Goal: Task Accomplishment & Management: Manage account settings

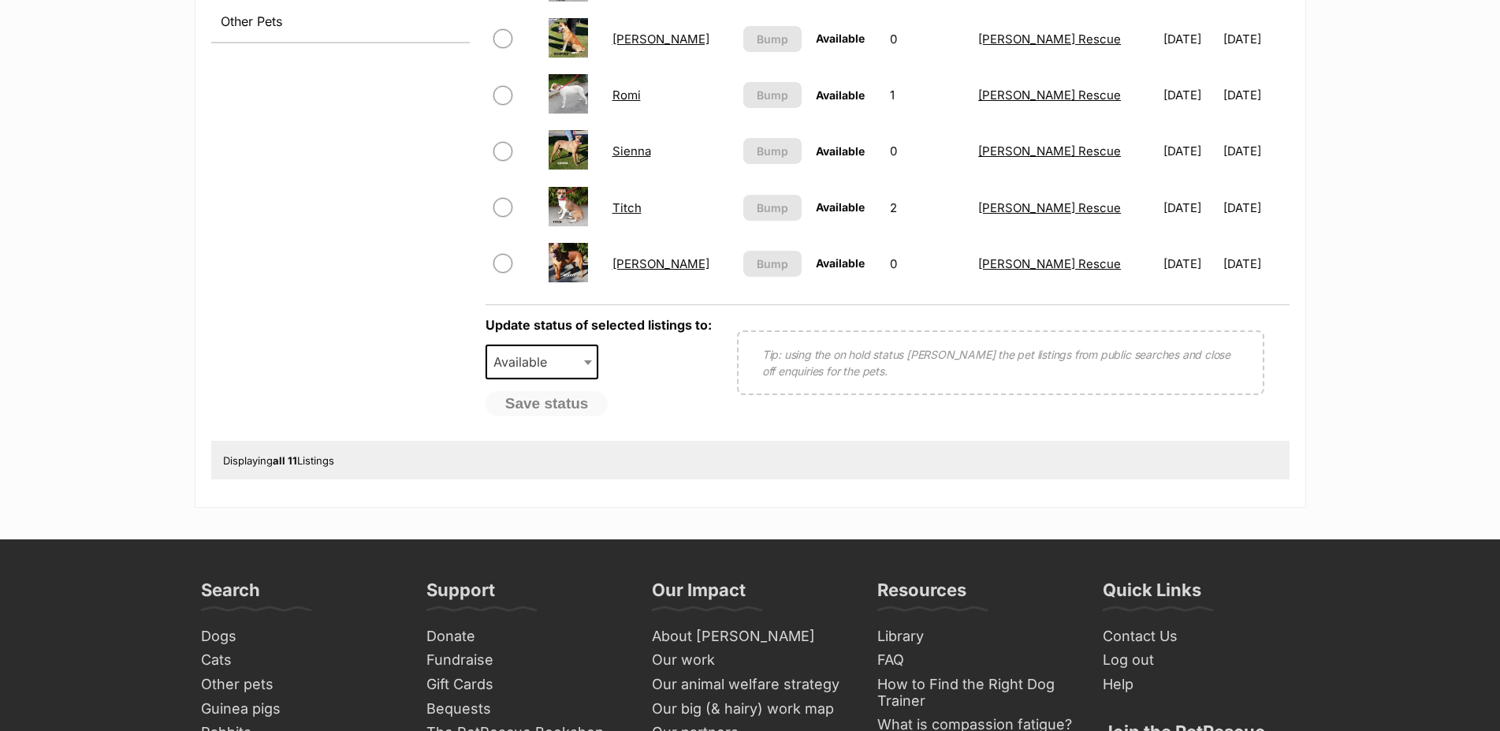
scroll to position [885, 0]
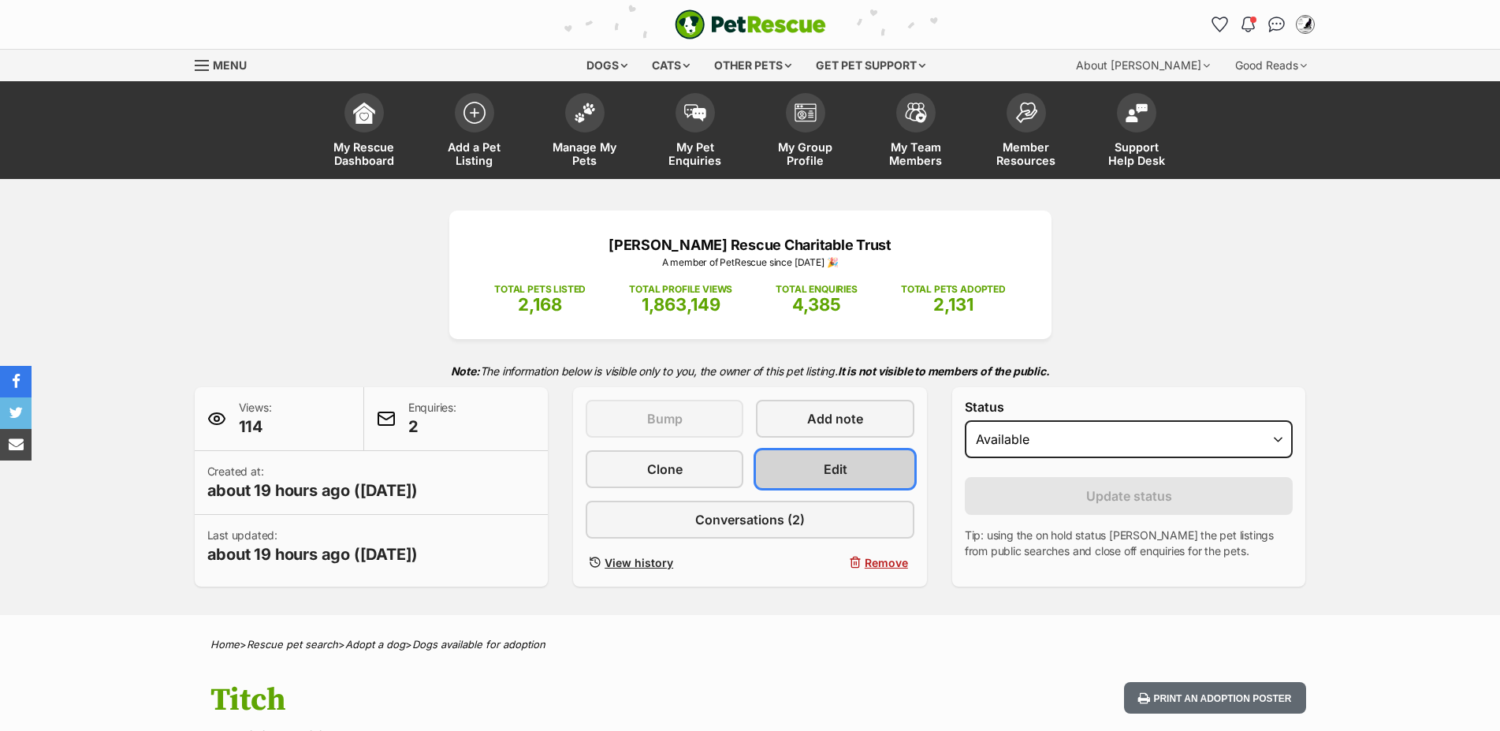
click at [844, 479] on span "Edit" at bounding box center [836, 469] width 24 height 19
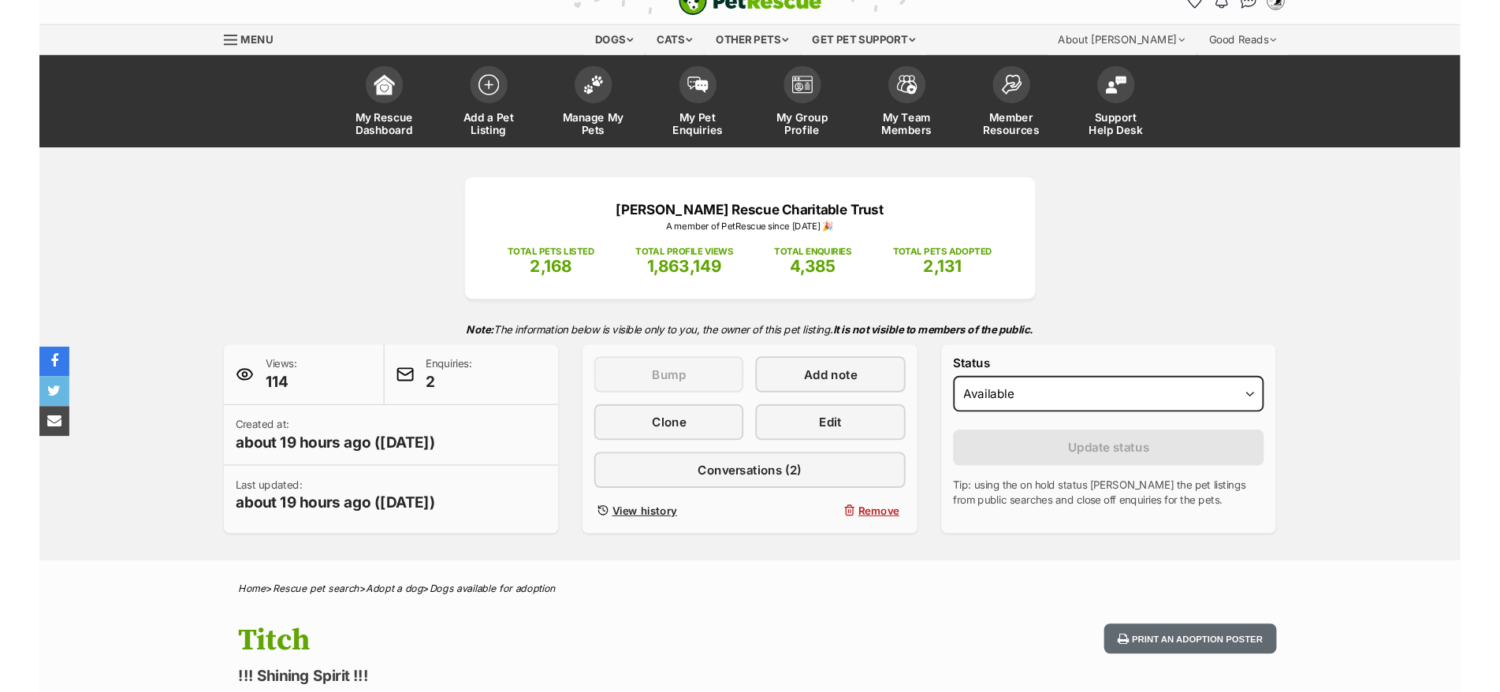
scroll to position [139, 0]
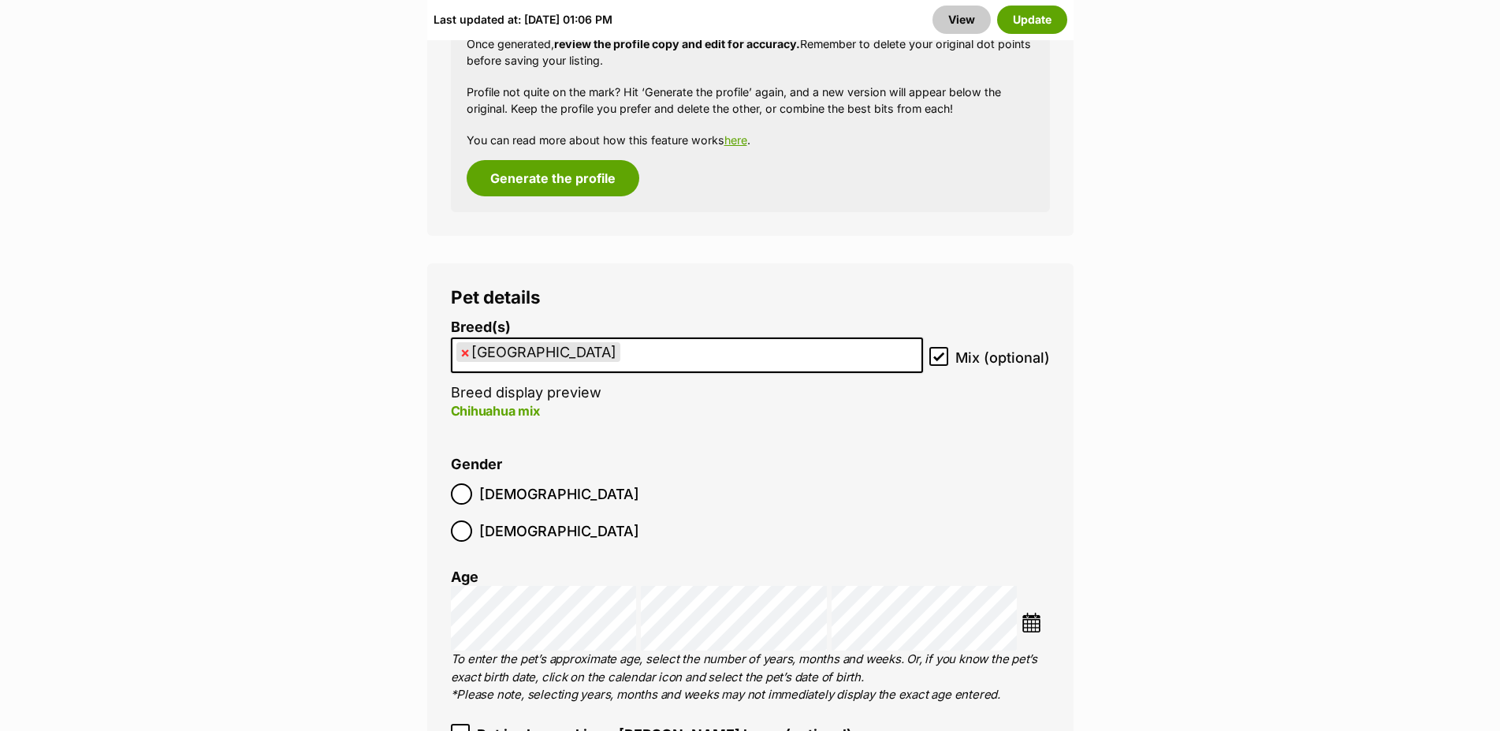
scroll to position [2220, 0]
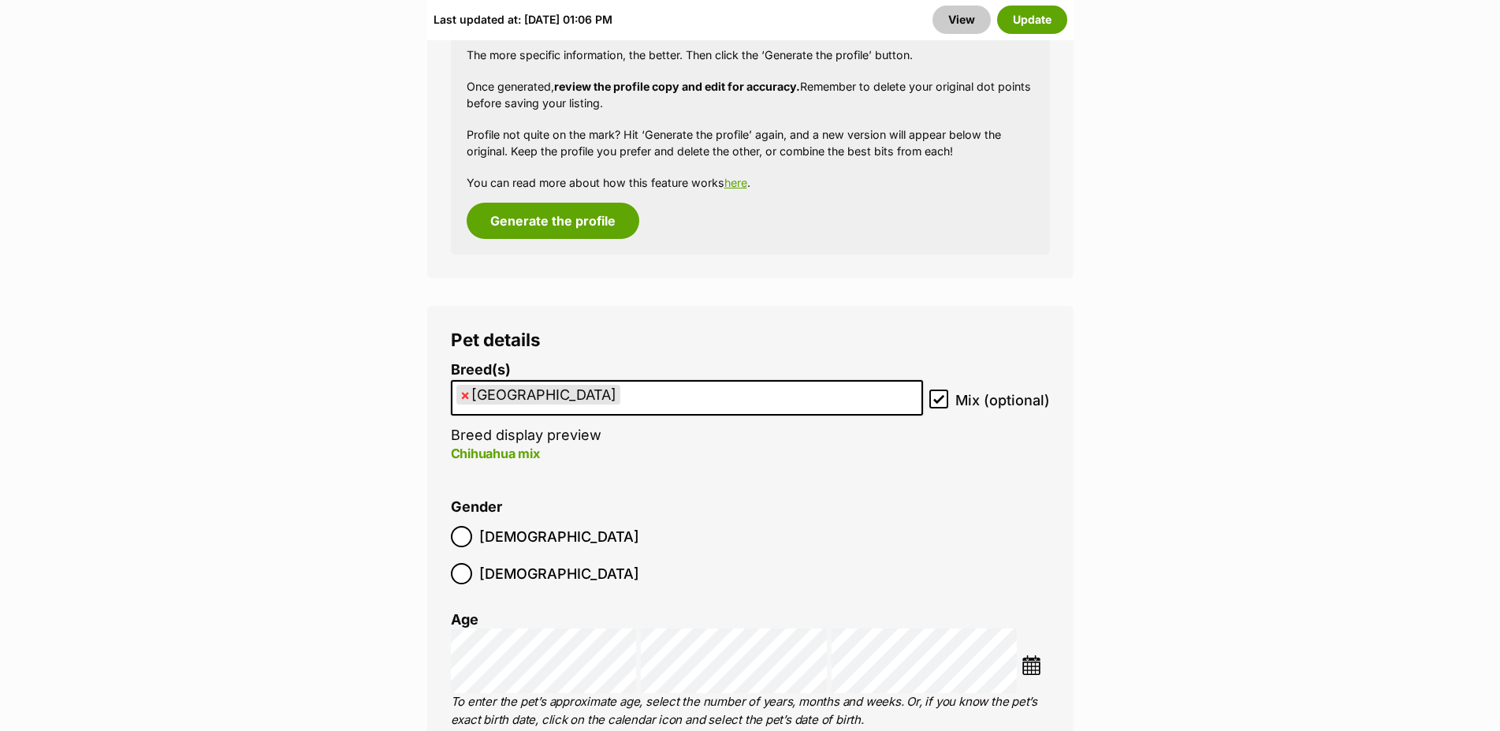
click at [1031, 655] on img at bounding box center [1032, 665] width 20 height 20
click at [1033, 641] on link "Prev" at bounding box center [1039, 653] width 25 height 25
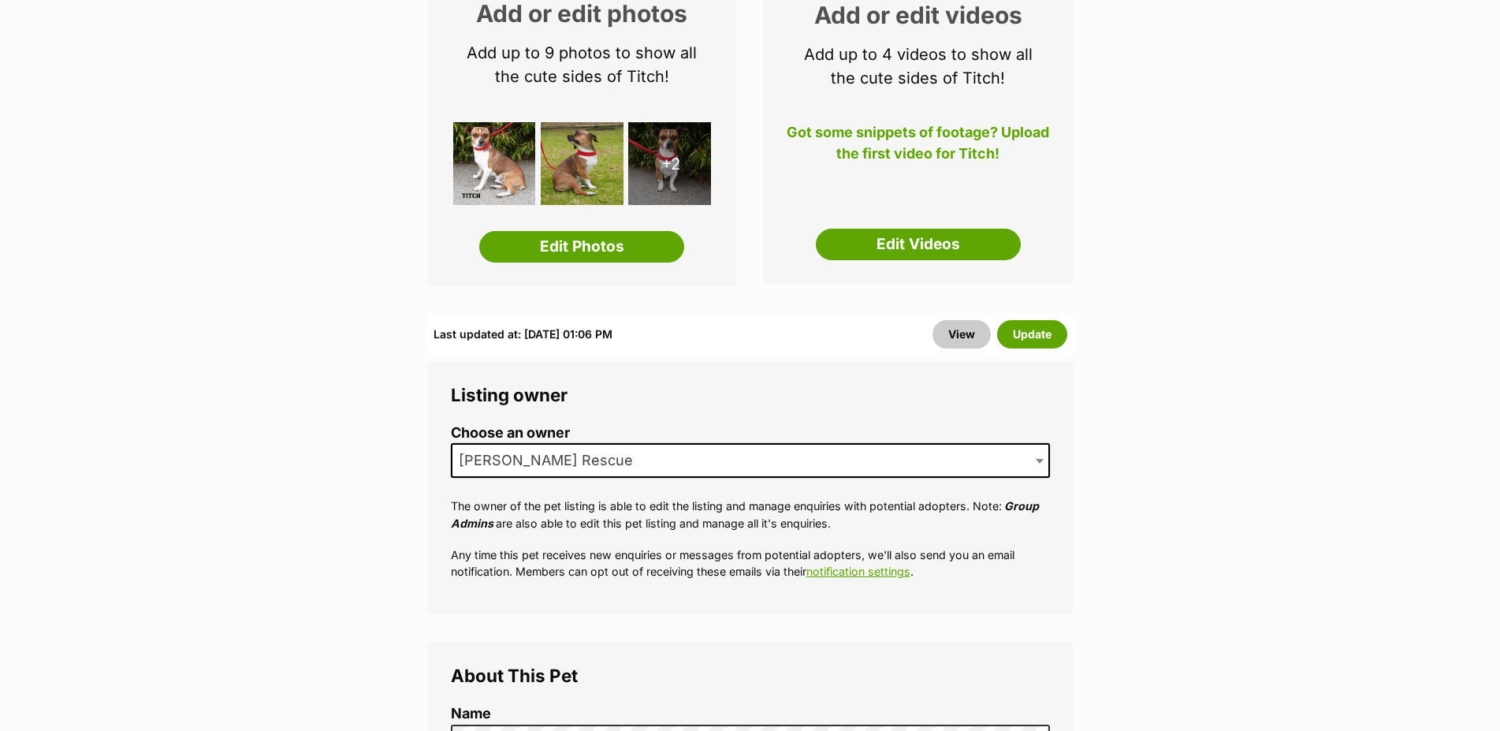
scroll to position [0, 0]
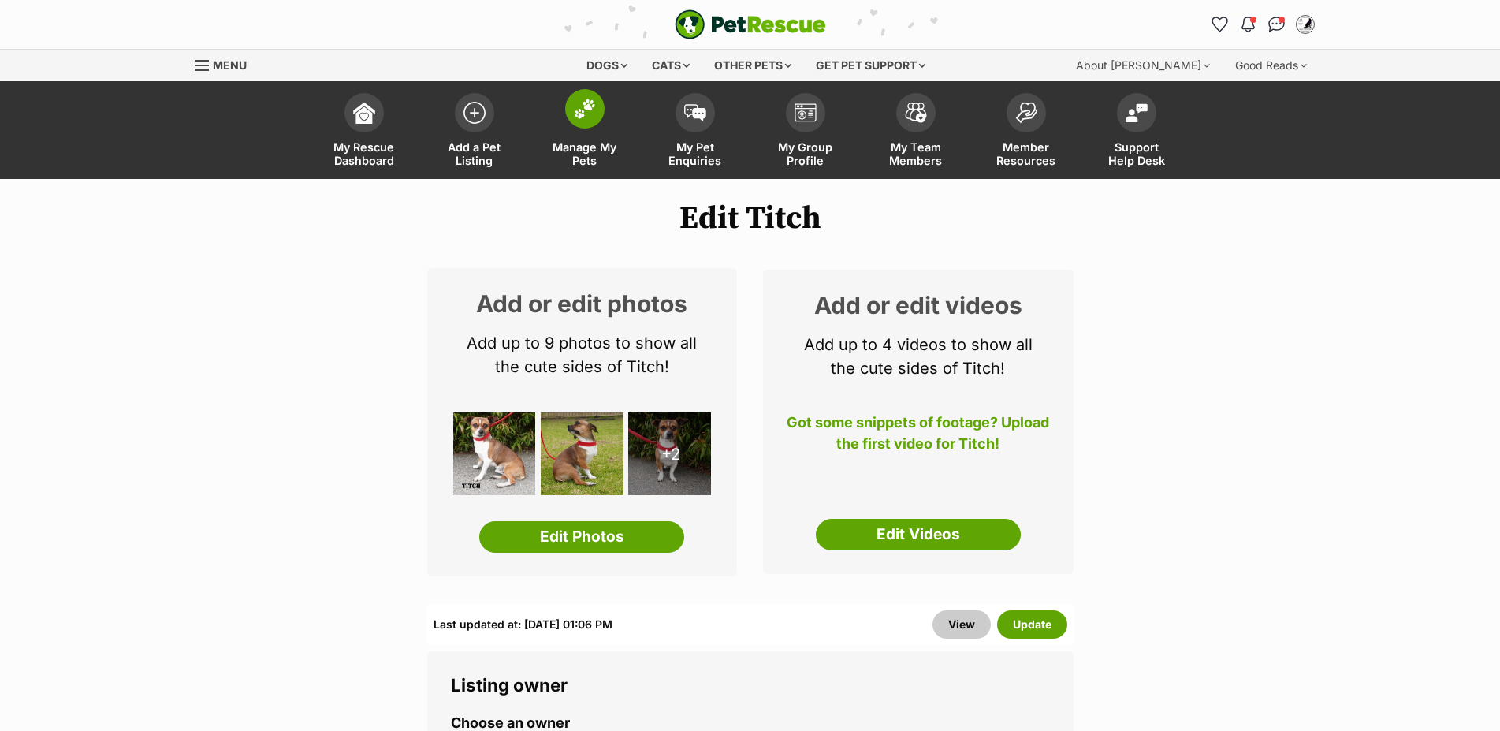
click at [576, 118] on img at bounding box center [585, 109] width 22 height 20
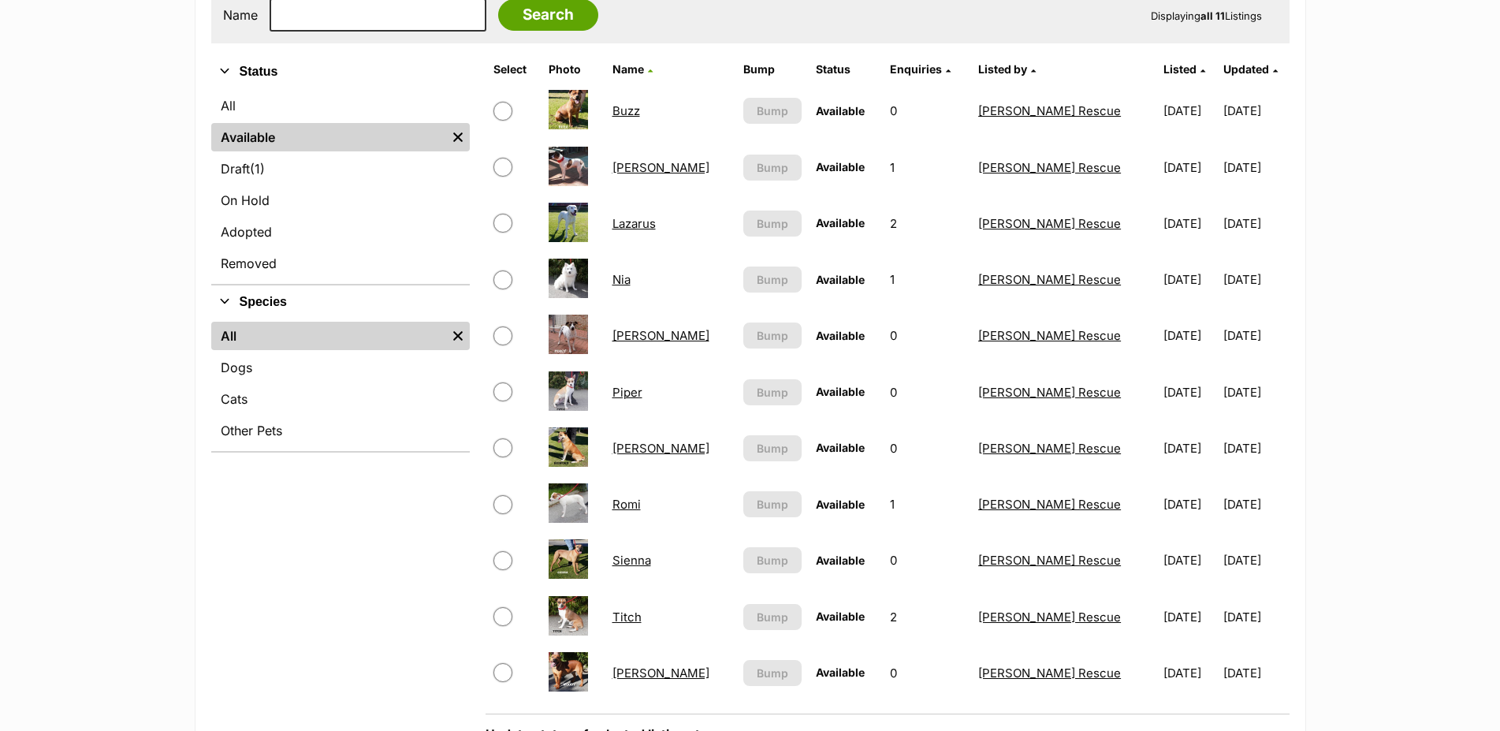
scroll to position [483, 0]
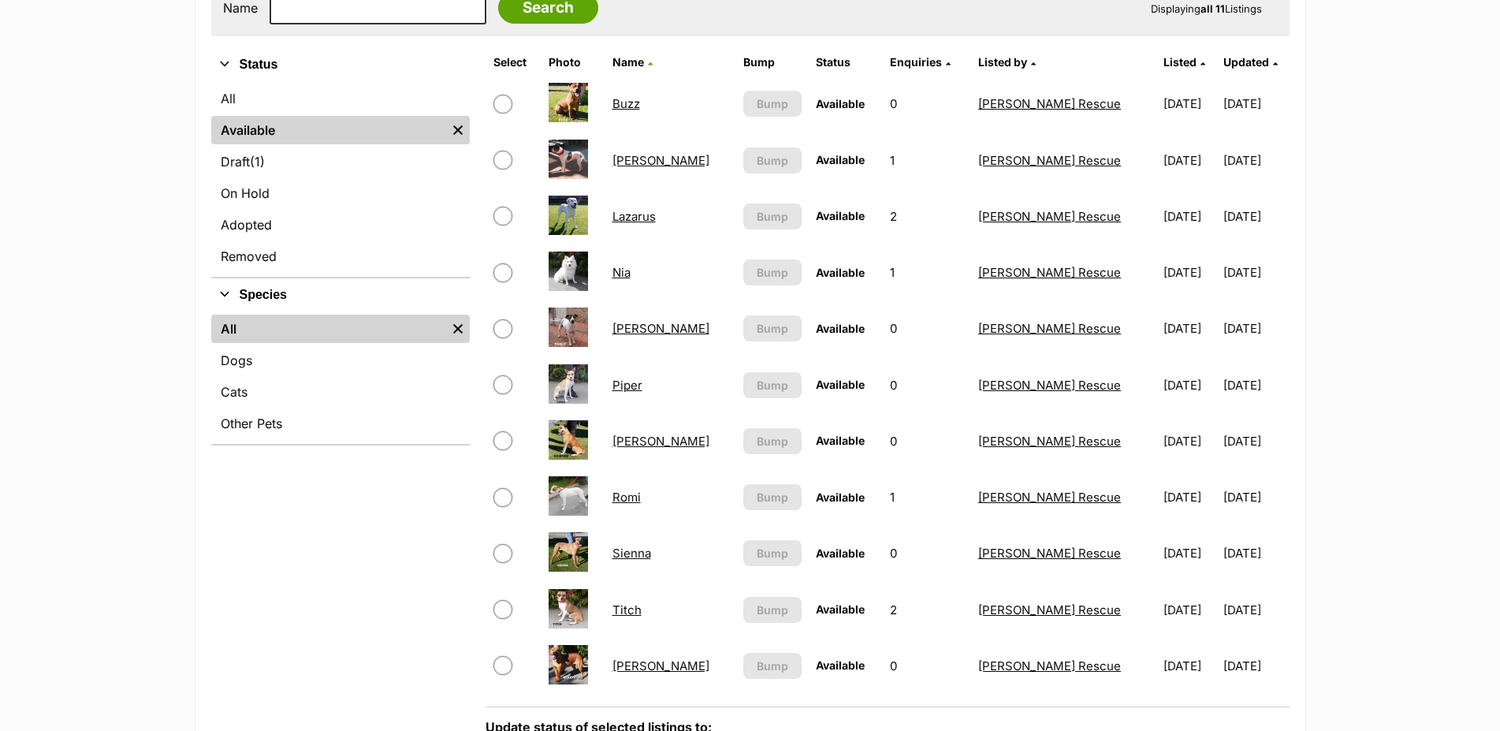
click at [505, 619] on input "checkbox" at bounding box center [503, 609] width 19 height 19
checkbox input "true"
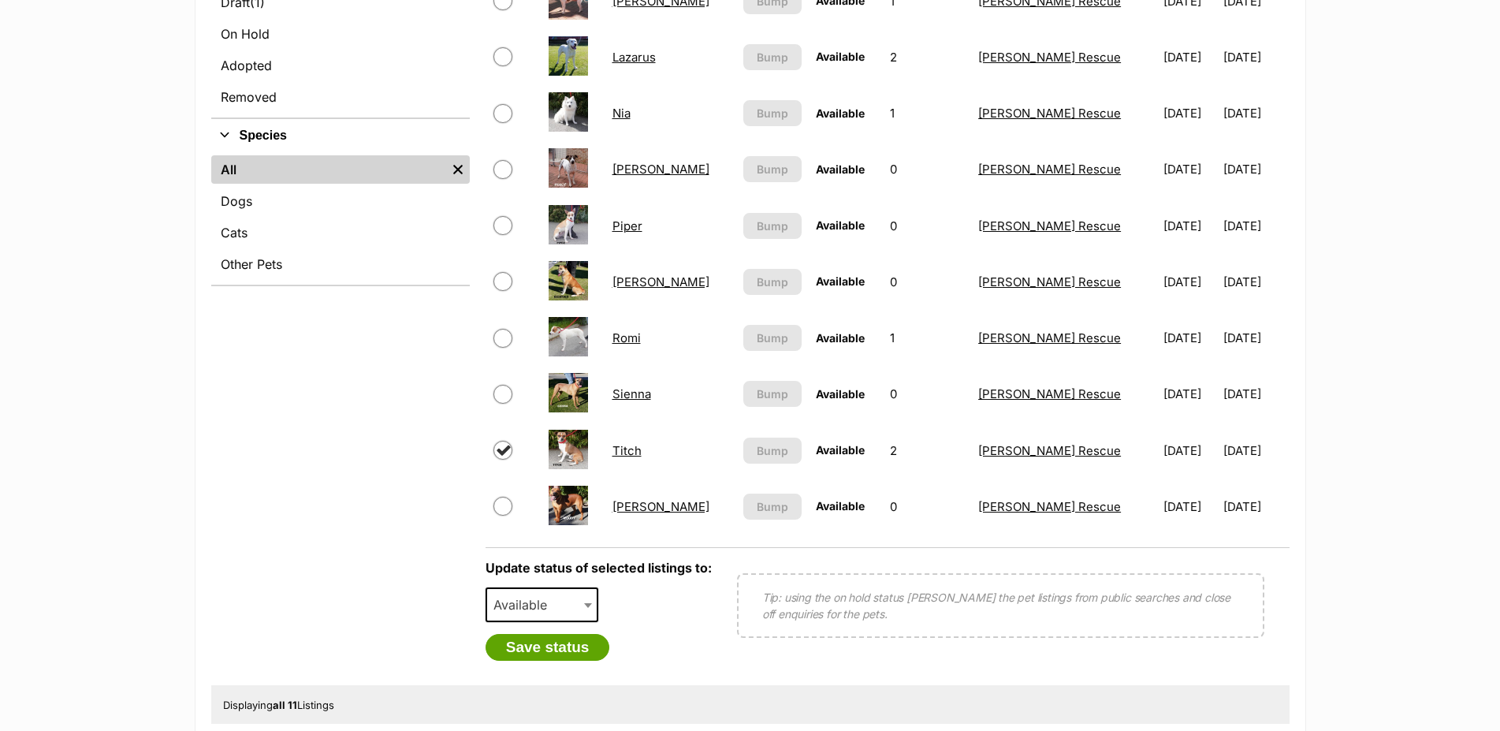
scroll to position [643, 0]
click at [577, 617] on span "Available" at bounding box center [543, 603] width 114 height 35
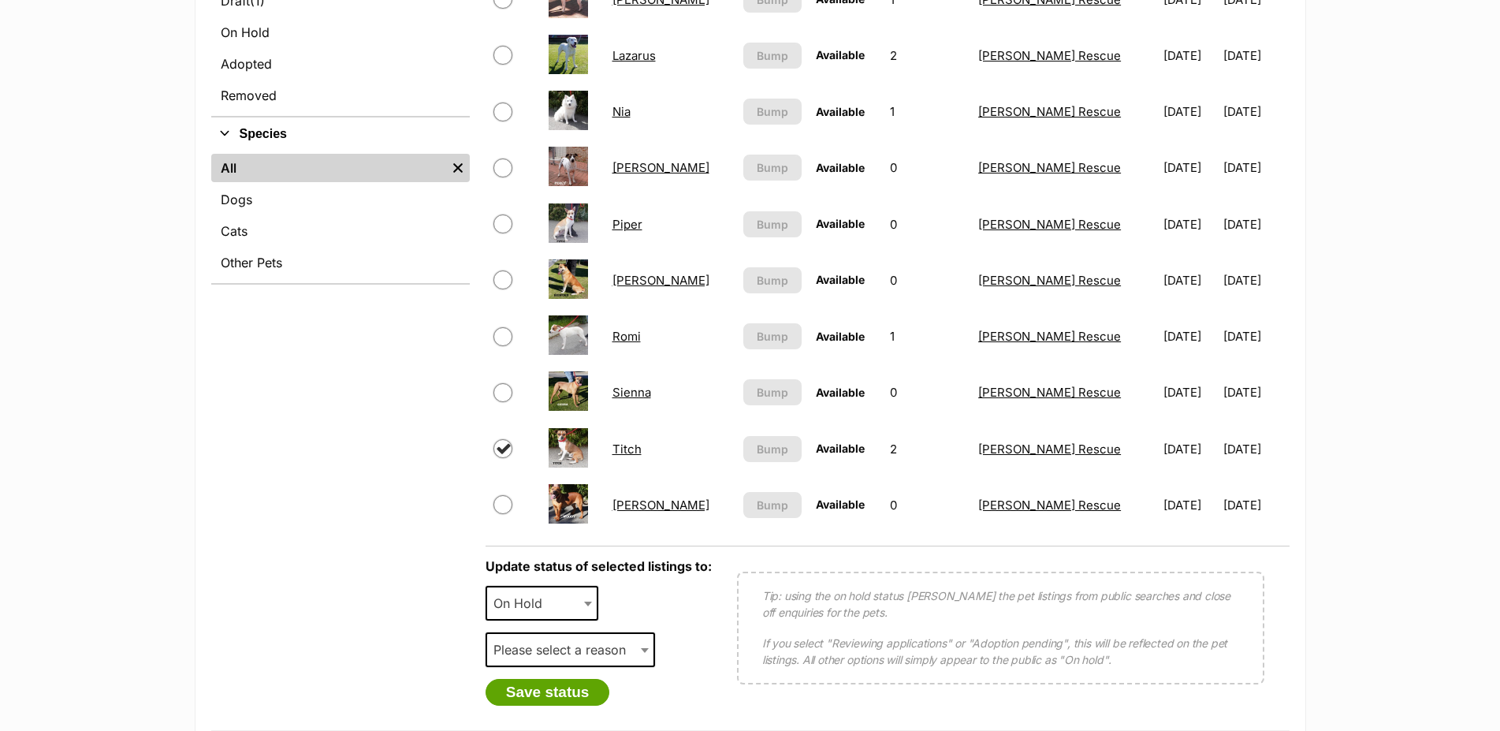
select select "on_hold"
drag, startPoint x: 645, startPoint y: 657, endPoint x: 636, endPoint y: 658, distance: 8.8
click at [645, 658] on span at bounding box center [647, 649] width 16 height 35
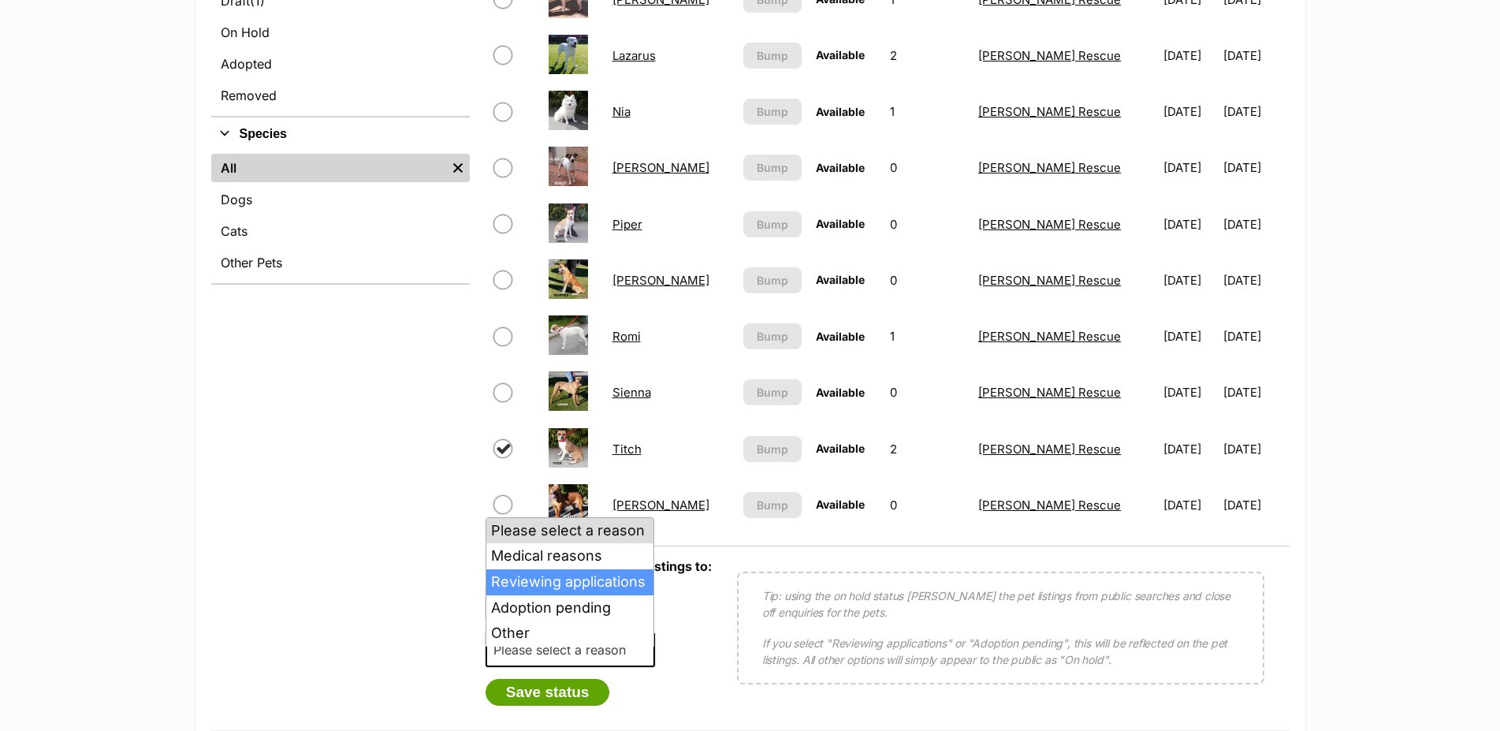
select select "reviewing_applications"
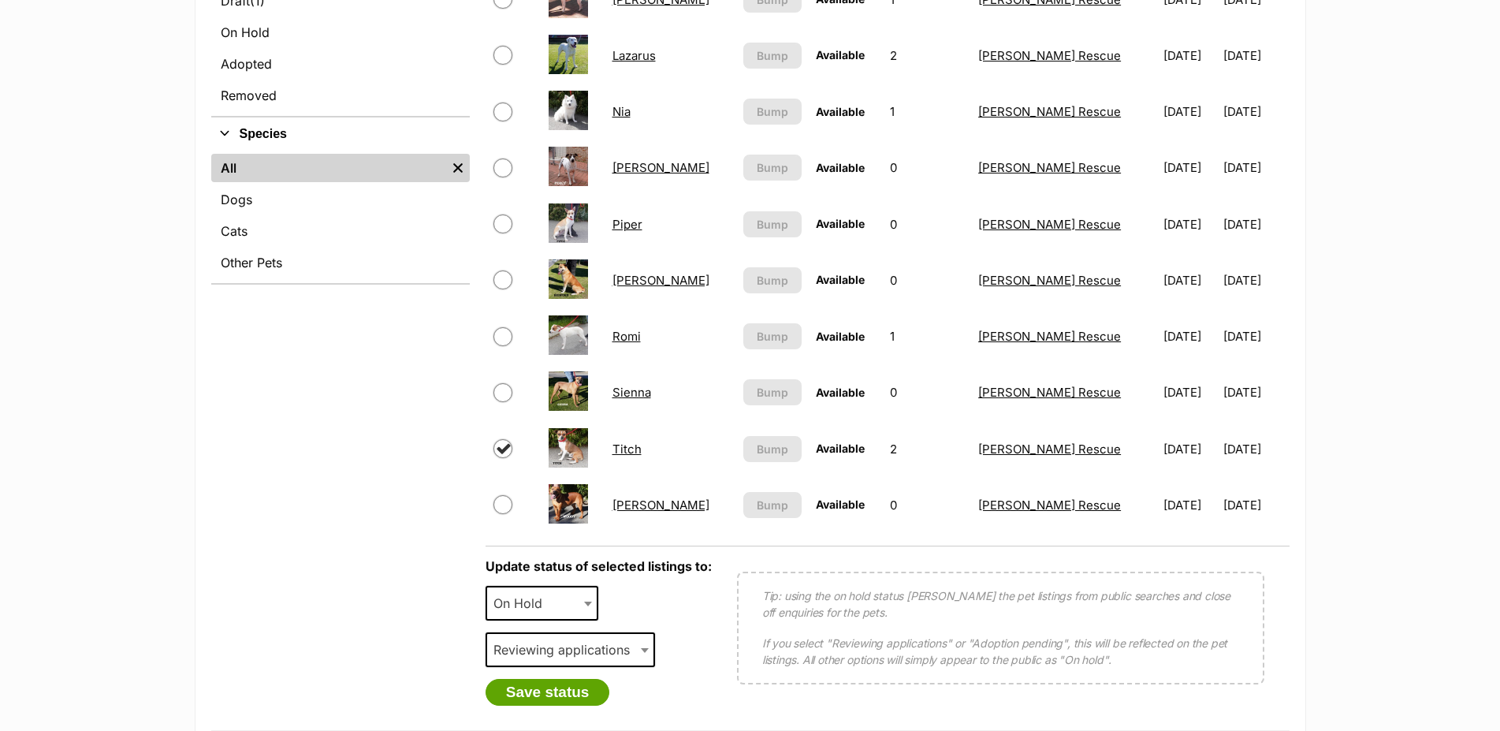
click at [565, 705] on button "Save status" at bounding box center [548, 692] width 125 height 27
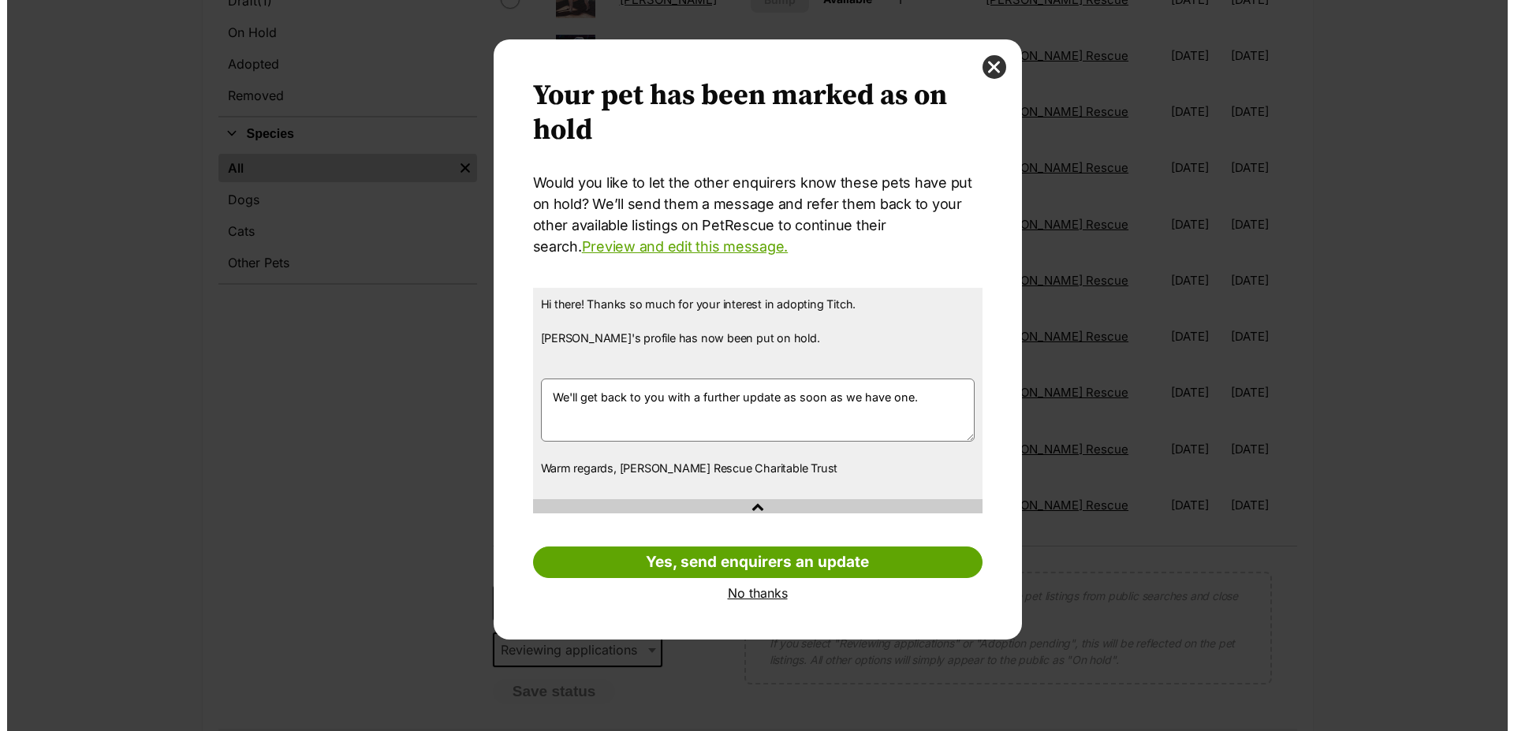
scroll to position [0, 0]
